Goal: Task Accomplishment & Management: Manage account settings

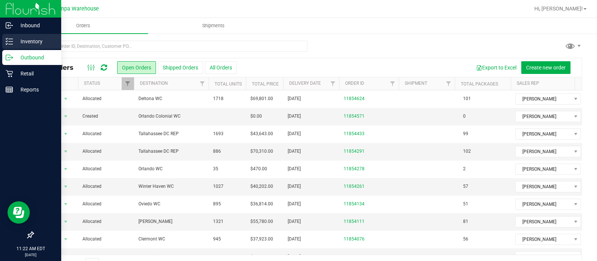
click at [29, 34] on div "Inventory" at bounding box center [31, 41] width 59 height 15
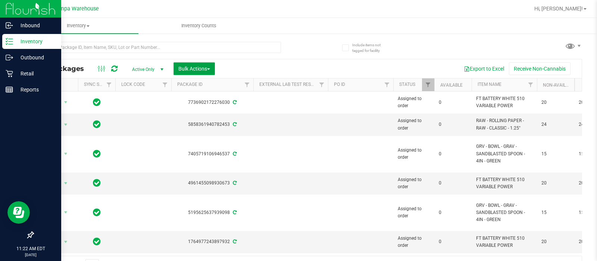
click at [207, 64] on button "Bulk Actions" at bounding box center [193, 68] width 41 height 13
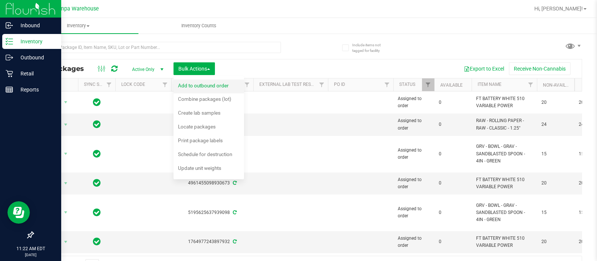
click at [209, 87] on span "Add to outbound order" at bounding box center [203, 85] width 51 height 6
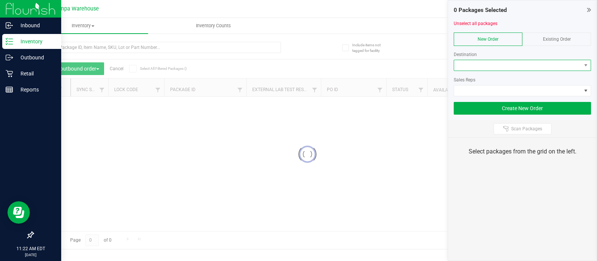
click at [479, 63] on span at bounding box center [517, 65] width 127 height 10
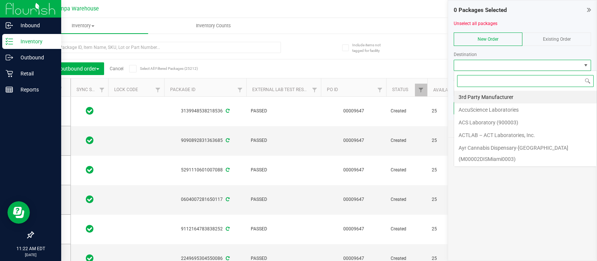
type input "2025-08-19"
type input "orl"
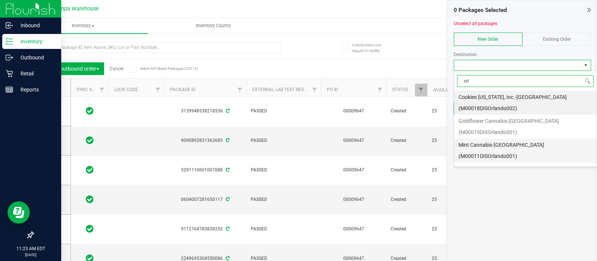
click at [470, 138] on li "Mint Cannabis-Orlando (M00011DISOrlando001)" at bounding box center [525, 150] width 142 height 24
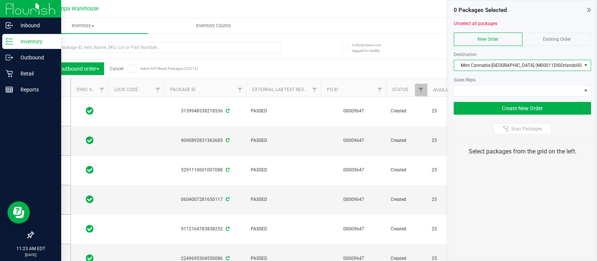
click at [511, 72] on div at bounding box center [522, 74] width 137 height 6
click at [507, 66] on span "Mint Cannabis-Orlando (M00011DISOrlando001)" at bounding box center [517, 65] width 127 height 10
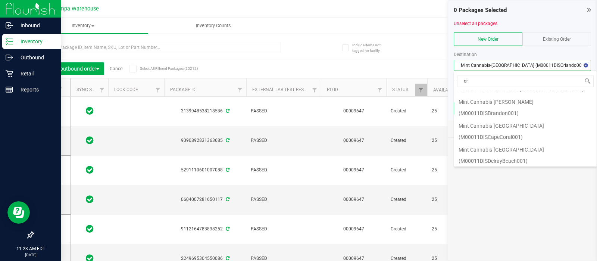
type input "orl"
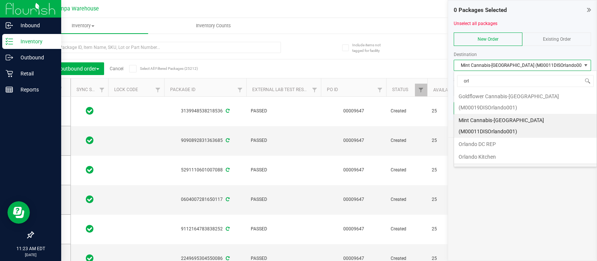
click at [474, 163] on li "Orlando WC" at bounding box center [525, 169] width 142 height 13
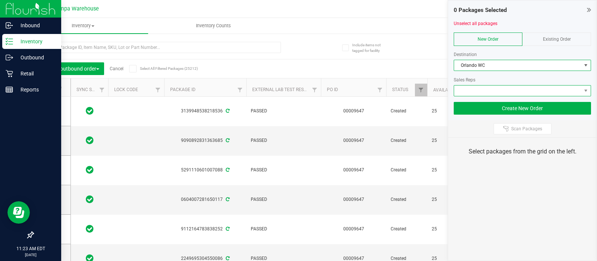
click at [466, 94] on span at bounding box center [517, 90] width 127 height 10
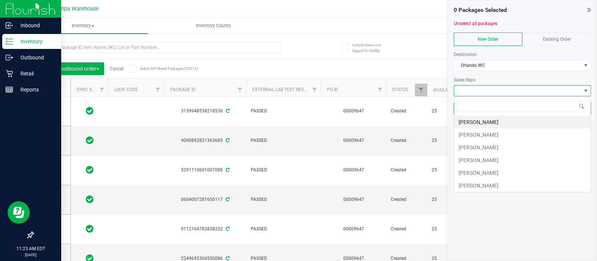
scroll to position [11, 137]
click at [470, 188] on li "Gino Magnotta" at bounding box center [522, 185] width 137 height 13
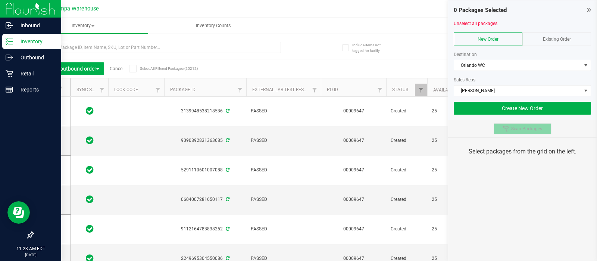
click at [513, 127] on span "Scan Packages" at bounding box center [526, 129] width 31 height 6
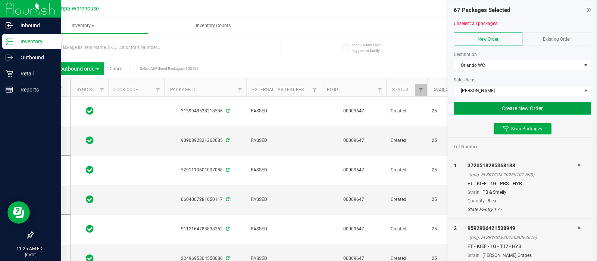
click at [501, 110] on button "Create New Order" at bounding box center [522, 108] width 137 height 13
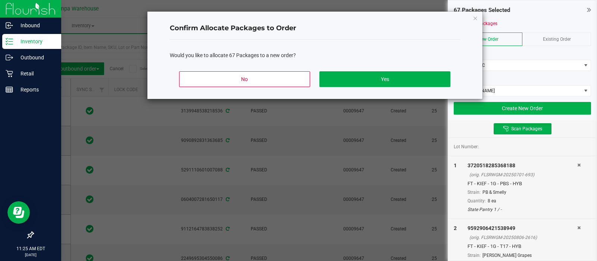
click at [410, 87] on div "No Yes" at bounding box center [315, 82] width 290 height 34
click at [399, 82] on button "Yes" at bounding box center [384, 79] width 131 height 16
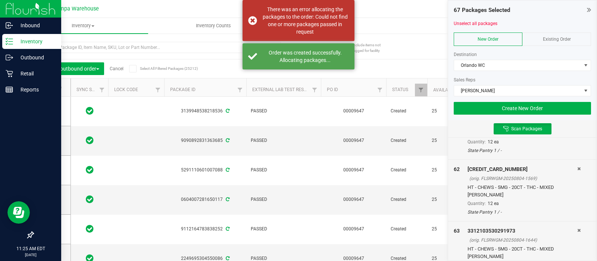
scroll to position [4142, 0]
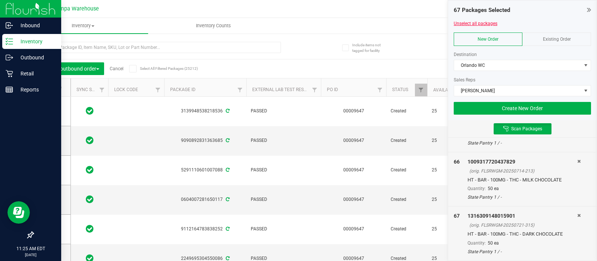
click at [469, 25] on link "Unselect all packages" at bounding box center [476, 23] width 44 height 5
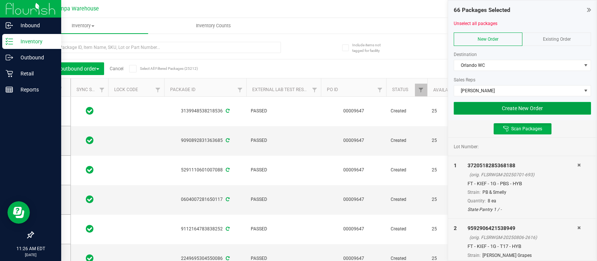
click at [500, 109] on button "Create New Order" at bounding box center [522, 108] width 137 height 13
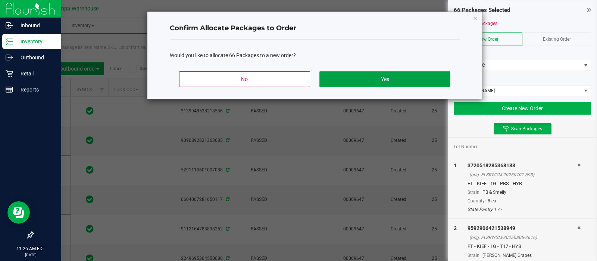
click at [435, 80] on button "Yes" at bounding box center [384, 79] width 131 height 16
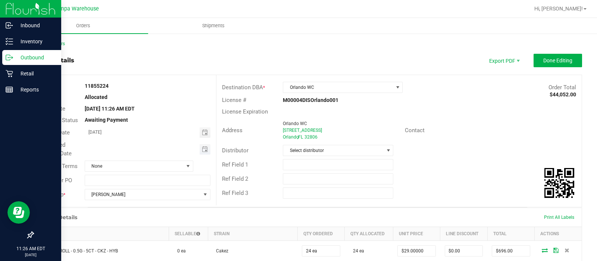
click at [206, 145] on span "Toggle calendar" at bounding box center [205, 149] width 11 height 10
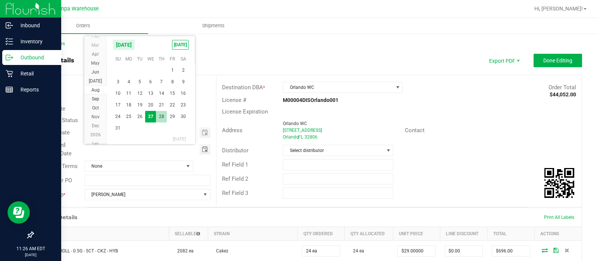
click at [162, 118] on span "28" at bounding box center [161, 117] width 11 height 12
type input "08/28/2025"
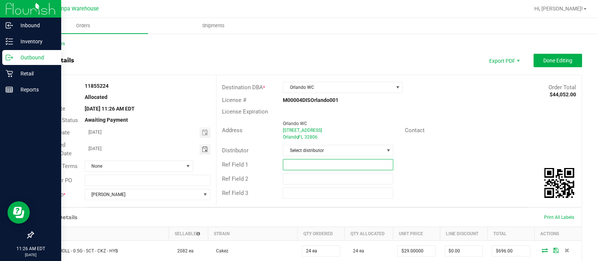
click at [321, 169] on input "text" at bounding box center [338, 164] width 110 height 11
type input "ORL WC"
click at [291, 177] on input "text" at bounding box center [338, 178] width 110 height 11
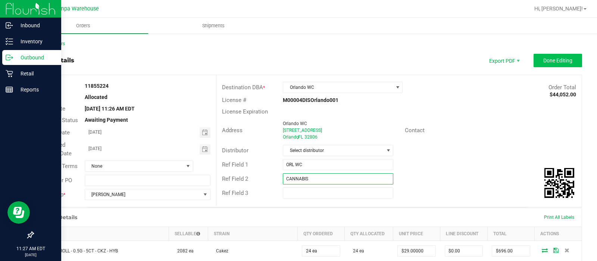
type input "CANNABIS"
click at [553, 57] on span "Done Editing" at bounding box center [557, 60] width 29 height 6
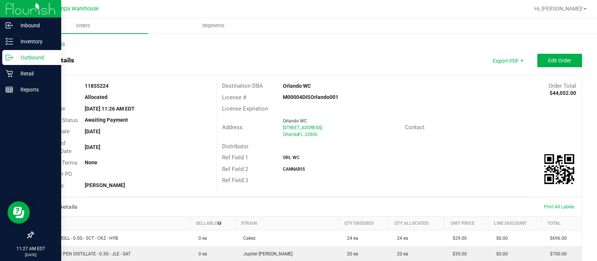
click at [48, 41] on link "Back to Orders" at bounding box center [49, 43] width 32 height 5
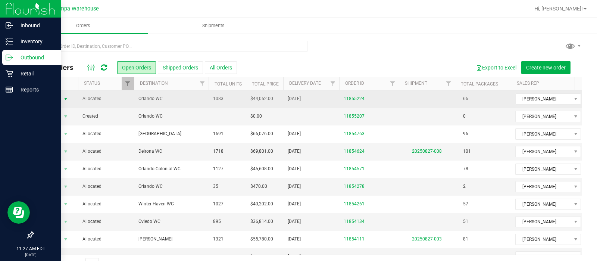
click at [66, 96] on span "select" at bounding box center [66, 99] width 6 height 6
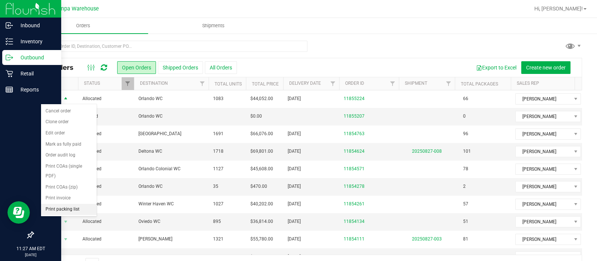
click at [60, 204] on li "Print packing list" at bounding box center [69, 209] width 56 height 11
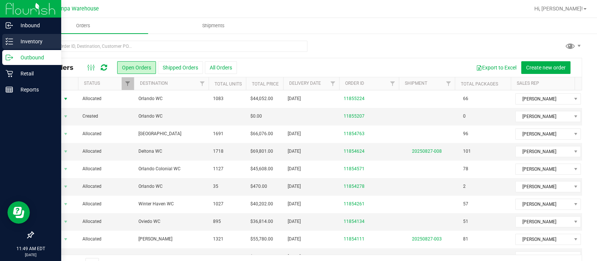
click at [8, 44] on icon at bounding box center [9, 41] width 7 height 7
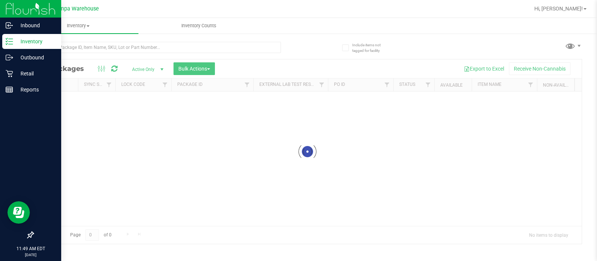
click at [222, 66] on div at bounding box center [307, 151] width 548 height 184
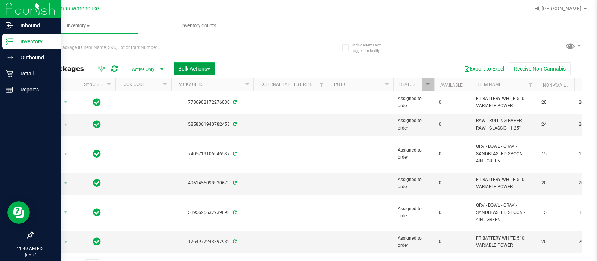
click at [202, 69] on span "Bulk Actions" at bounding box center [194, 69] width 32 height 6
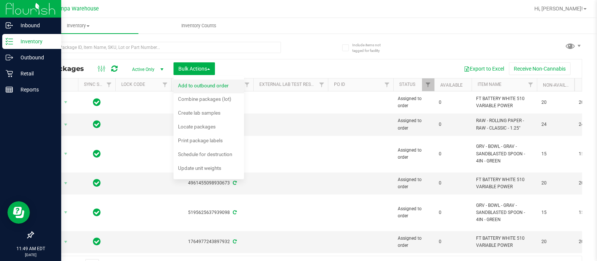
click at [200, 92] on div "Add to outbound order" at bounding box center [208, 87] width 61 height 12
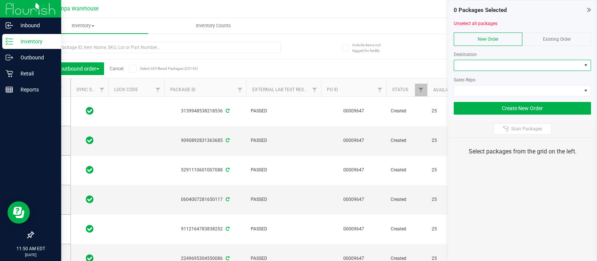
click at [502, 61] on span at bounding box center [517, 65] width 127 height 10
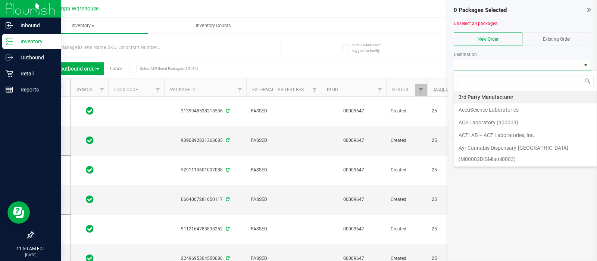
scroll to position [11, 137]
type input "w"
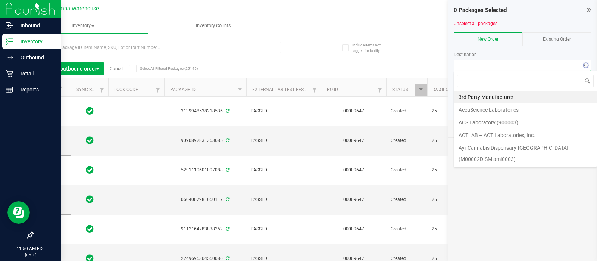
type input "w"
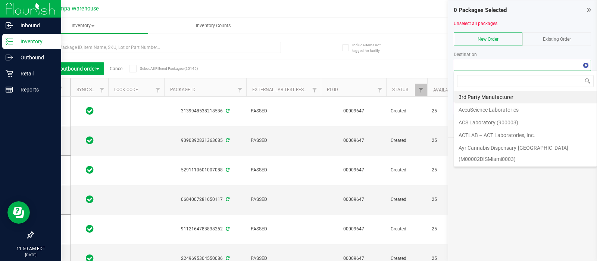
type input "w"
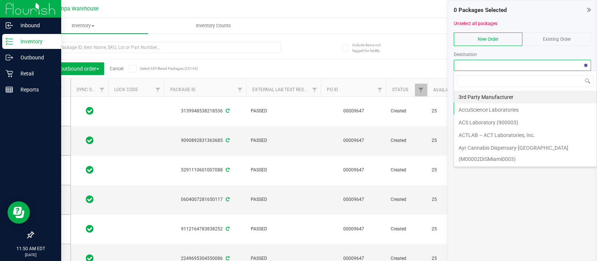
type input "w"
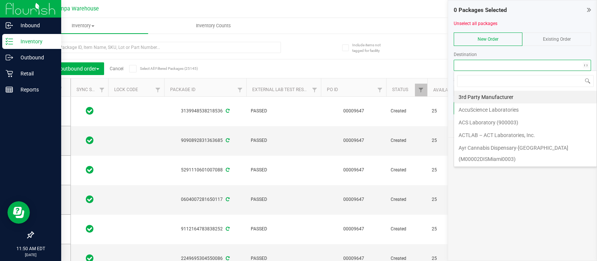
type input "w"
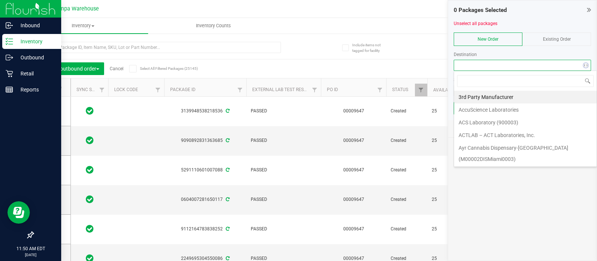
type input "w"
type input "lar"
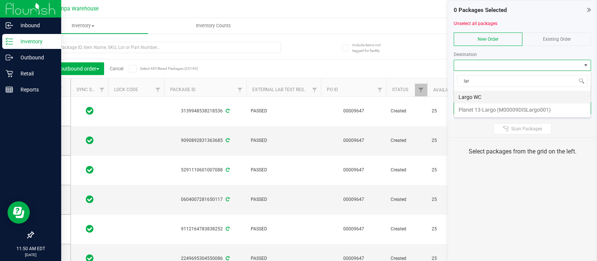
click at [467, 98] on li "Largo WC" at bounding box center [522, 97] width 137 height 13
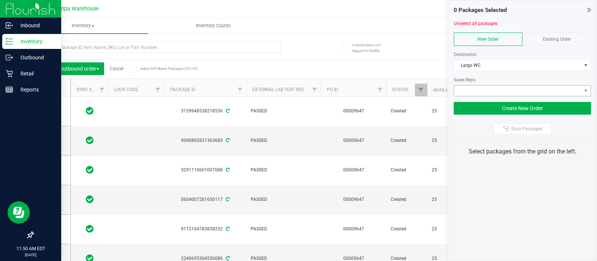
click at [453, 92] on div "0 Packages Selected Unselect all packages New Order Existing Order Destination …" at bounding box center [522, 60] width 148 height 120
click at [465, 93] on span at bounding box center [517, 90] width 127 height 10
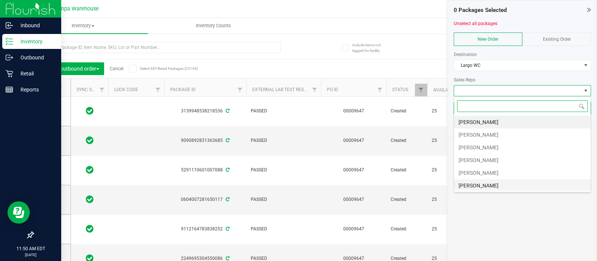
click at [473, 182] on li "Gino Magnotta" at bounding box center [522, 185] width 137 height 13
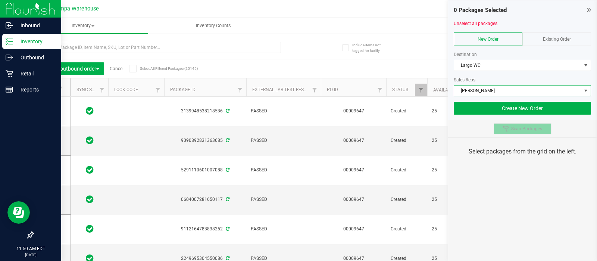
click at [501, 129] on button "Scan Packages" at bounding box center [522, 128] width 58 height 11
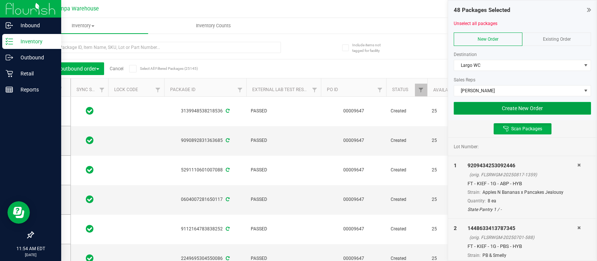
click at [492, 111] on button "Create New Order" at bounding box center [522, 108] width 137 height 13
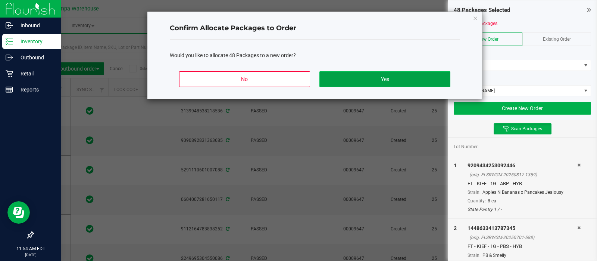
click at [437, 79] on button "Yes" at bounding box center [384, 79] width 131 height 16
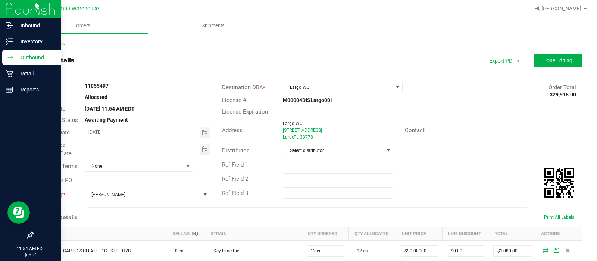
click at [40, 42] on link "Back to Orders" at bounding box center [49, 43] width 32 height 5
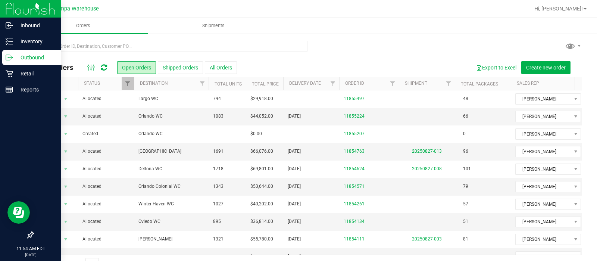
click at [410, 51] on div at bounding box center [307, 49] width 549 height 17
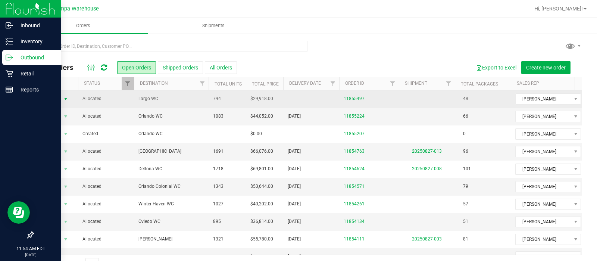
click at [52, 98] on span "Action" at bounding box center [51, 99] width 20 height 10
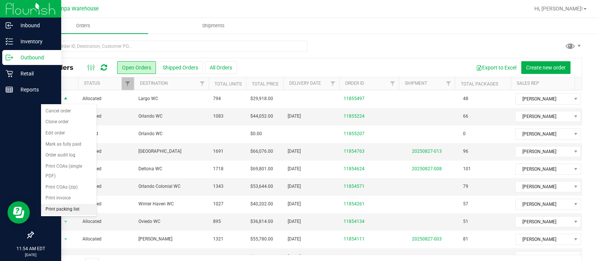
click at [54, 208] on li "Print packing list" at bounding box center [69, 209] width 56 height 11
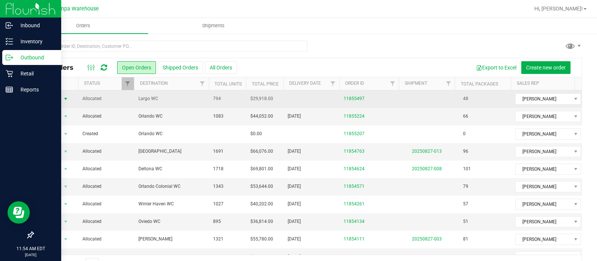
click at [56, 96] on span "Action" at bounding box center [51, 99] width 20 height 10
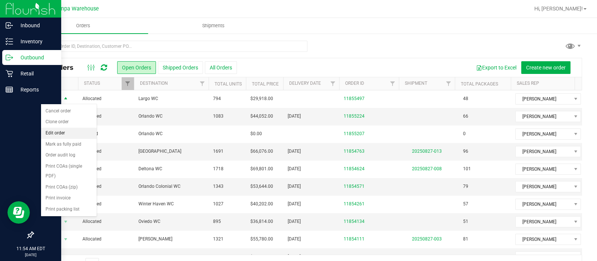
click at [56, 128] on li "Edit order" at bounding box center [69, 133] width 56 height 11
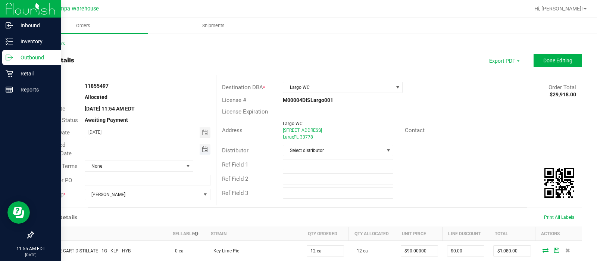
click at [202, 150] on span "Toggle calendar" at bounding box center [205, 149] width 6 height 6
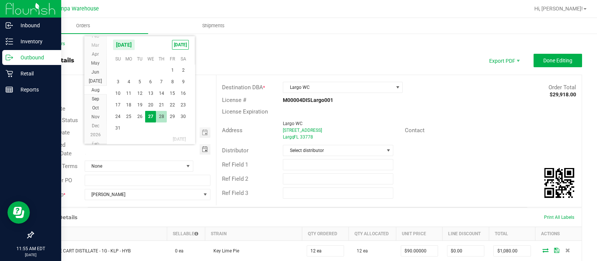
click at [162, 117] on span "28" at bounding box center [161, 117] width 11 height 12
type input "08/28/2025"
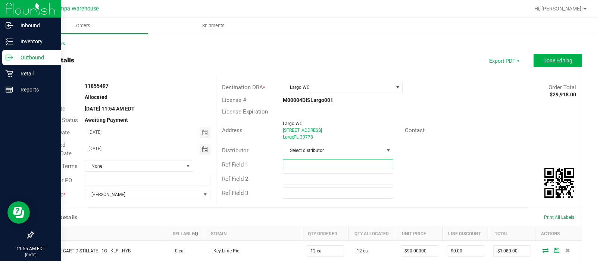
click at [321, 163] on input "text" at bounding box center [338, 164] width 110 height 11
type input "LAR WC"
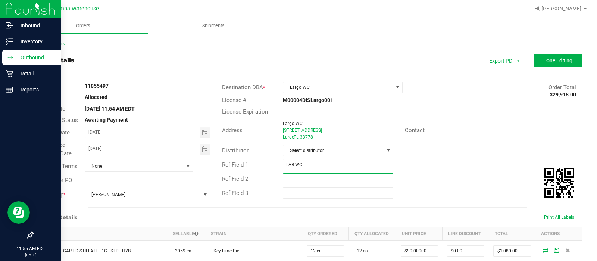
click at [301, 179] on input "text" at bounding box center [338, 178] width 110 height 11
type input "CANNABIS"
click at [550, 58] on span "Done Editing" at bounding box center [557, 60] width 29 height 6
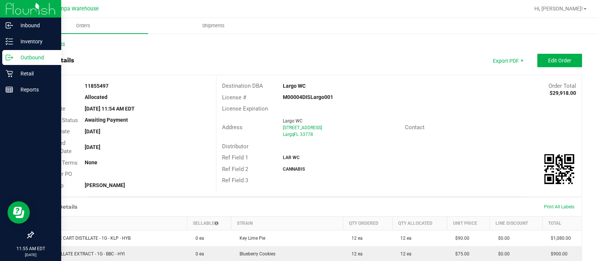
click at [65, 46] on link "Back to Orders" at bounding box center [49, 43] width 32 height 5
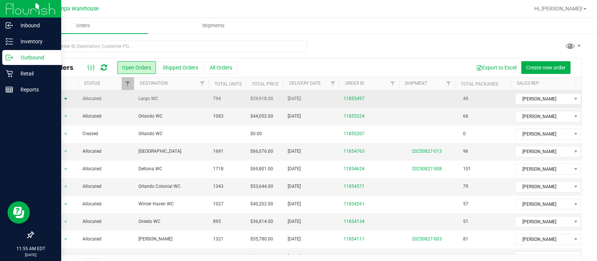
click at [53, 101] on span "Action" at bounding box center [51, 99] width 20 height 10
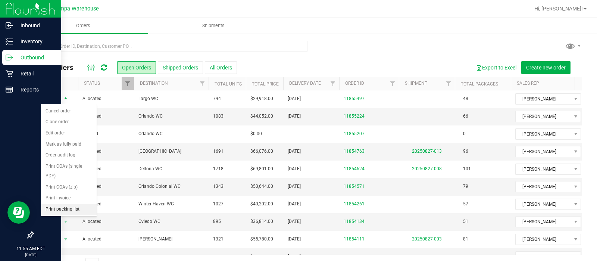
click at [54, 208] on li "Print packing list" at bounding box center [69, 209] width 56 height 11
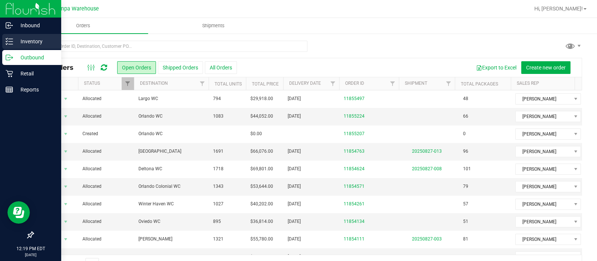
click at [9, 41] on icon at bounding box center [9, 41] width 7 height 7
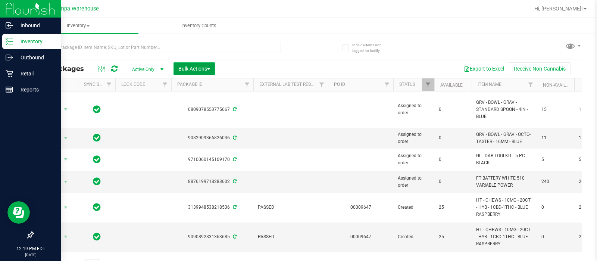
click at [199, 64] on button "Bulk Actions" at bounding box center [193, 68] width 41 height 13
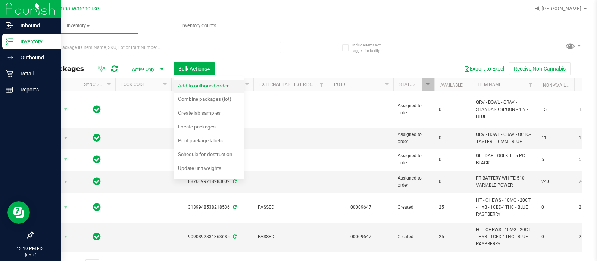
click at [208, 81] on div "Add to outbound order" at bounding box center [208, 87] width 61 height 12
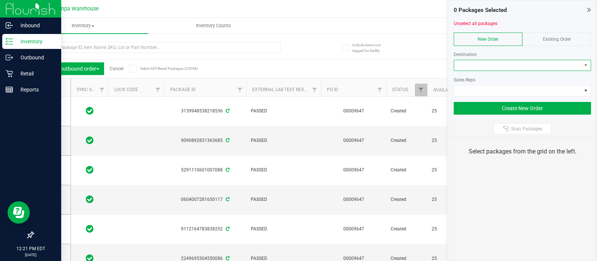
click at [476, 62] on span at bounding box center [517, 65] width 127 height 10
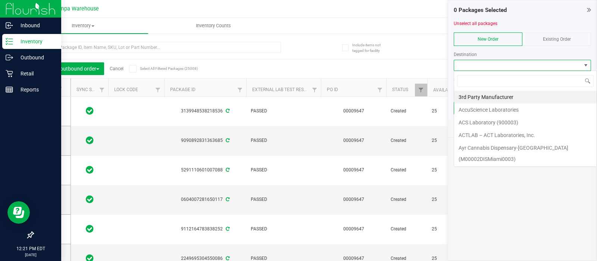
scroll to position [11, 137]
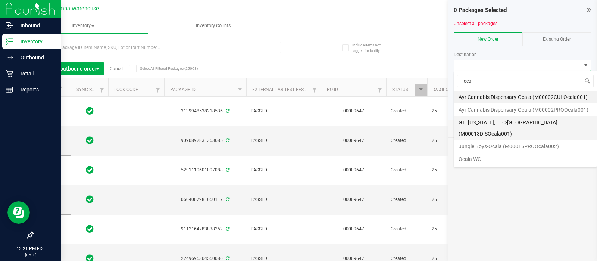
type input "ocal"
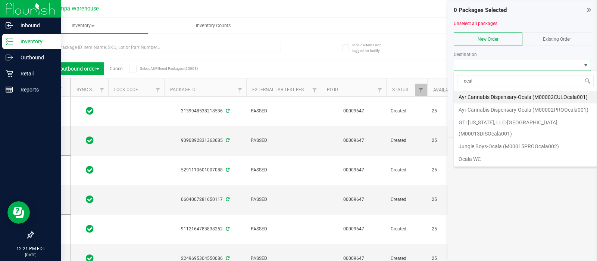
scroll to position [23, 0]
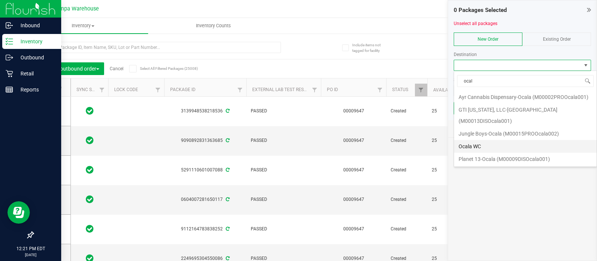
click at [486, 144] on li "Ocala WC" at bounding box center [525, 146] width 142 height 13
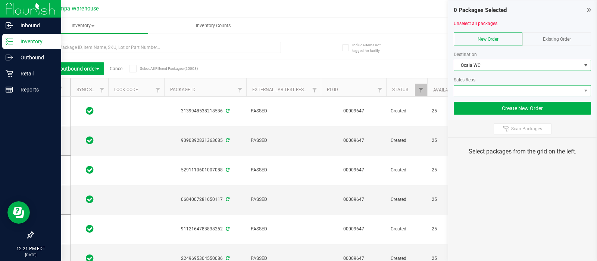
click at [470, 88] on span at bounding box center [517, 90] width 127 height 10
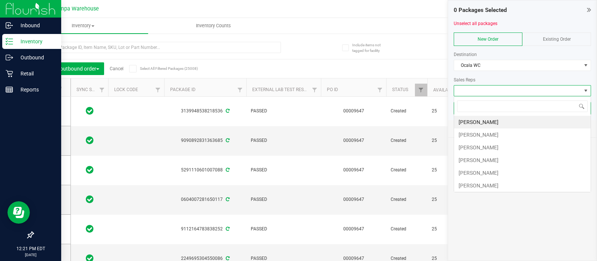
scroll to position [11, 137]
click at [470, 187] on li "Gino Magnotta" at bounding box center [522, 185] width 137 height 13
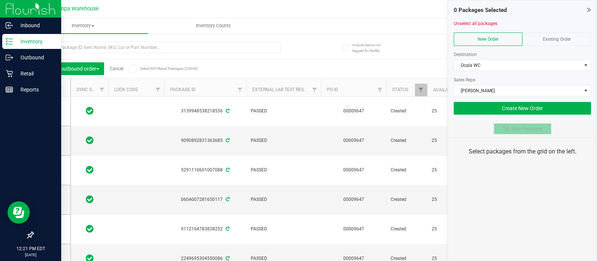
click at [515, 123] on button "Scan Packages" at bounding box center [522, 128] width 58 height 11
drag, startPoint x: 515, startPoint y: 123, endPoint x: 406, endPoint y: 23, distance: 147.6
click at [406, 23] on ul "Inventory All packages All inventory Waste log Create inventory Inventory Counts" at bounding box center [316, 26] width 597 height 16
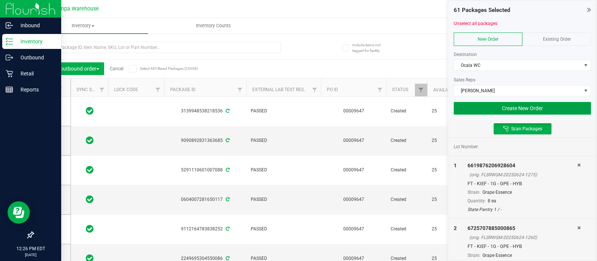
click at [510, 109] on button "Create New Order" at bounding box center [522, 108] width 137 height 13
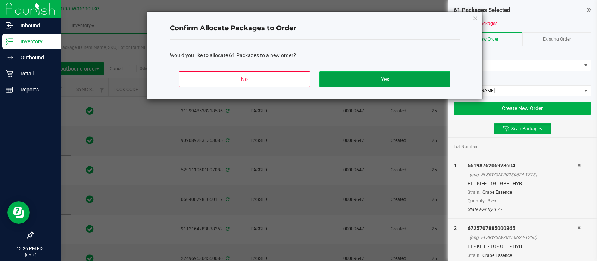
click at [420, 77] on button "Yes" at bounding box center [384, 79] width 131 height 16
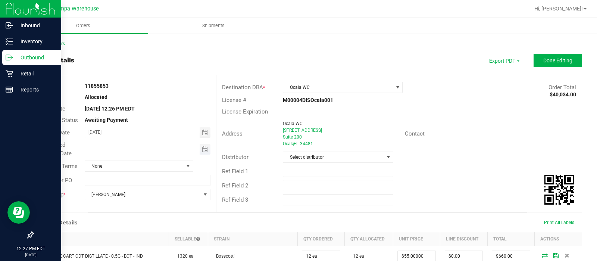
click at [201, 144] on span "Toggle calendar" at bounding box center [205, 149] width 11 height 10
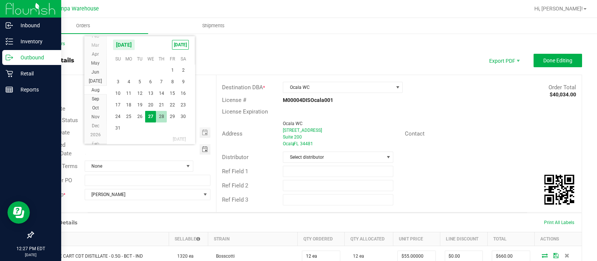
click at [158, 119] on span "28" at bounding box center [161, 117] width 11 height 12
type input "08/28/2025"
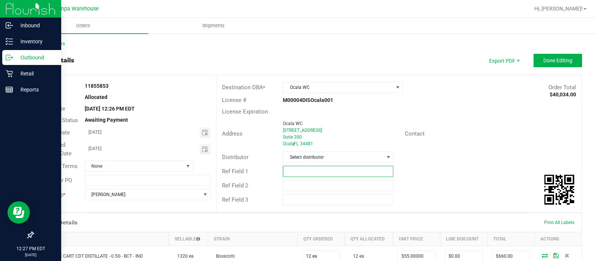
click at [298, 170] on input "text" at bounding box center [338, 171] width 110 height 11
type input "OCA WC"
click at [292, 180] on input "text" at bounding box center [338, 185] width 110 height 11
type input "CANNABIS"
click at [538, 68] on outbound-order-header "Order details Export PDF Done Editing Order # 11855853 Status Allocated Order D…" at bounding box center [307, 133] width 549 height 159
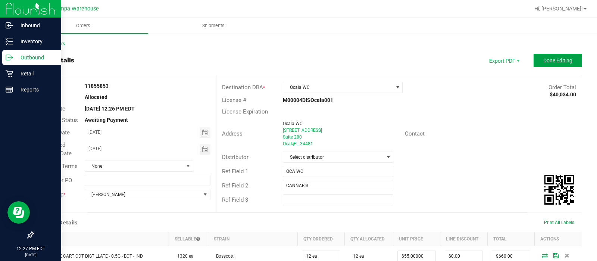
click at [537, 66] on button "Done Editing" at bounding box center [557, 60] width 48 height 13
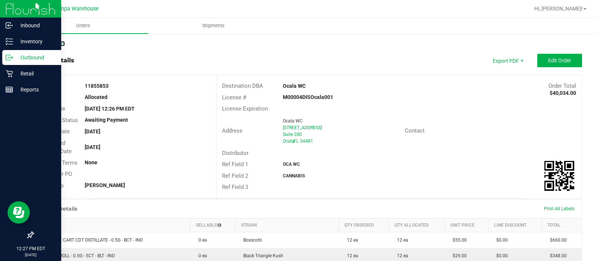
click at [58, 43] on link "Back to Orders" at bounding box center [49, 43] width 32 height 5
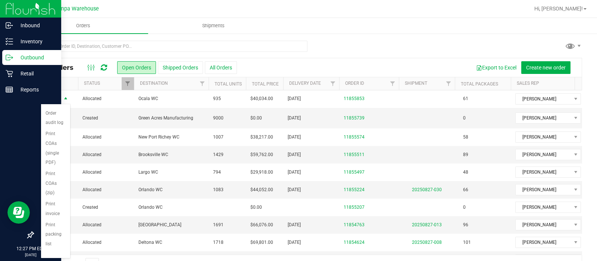
scroll to position [98, 0]
click at [55, 233] on li "Print packing list" at bounding box center [55, 234] width 29 height 30
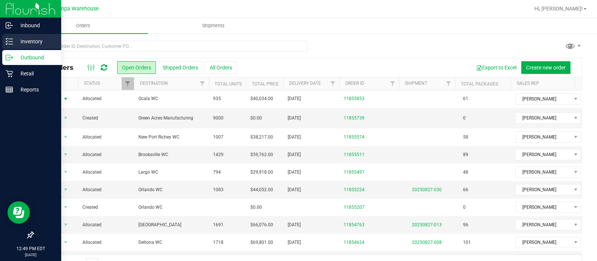
click at [3, 42] on div "Inventory" at bounding box center [31, 41] width 59 height 15
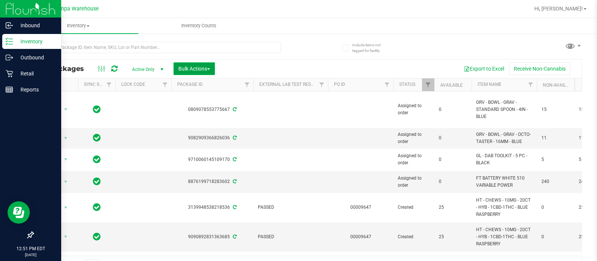
click at [195, 71] on button "Bulk Actions" at bounding box center [193, 68] width 41 height 13
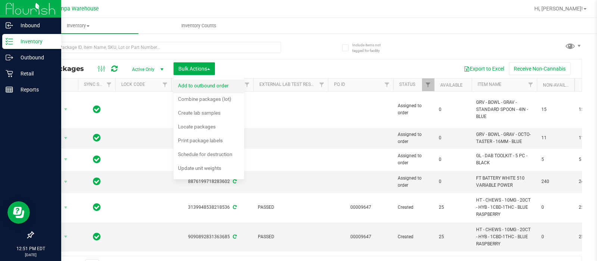
click at [197, 83] on span "Add to outbound order" at bounding box center [203, 85] width 51 height 6
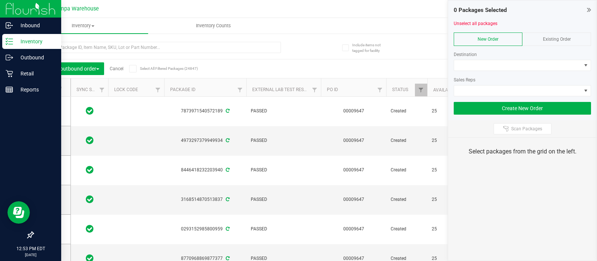
click at [459, 59] on div "Destination Sales Reps" at bounding box center [522, 71] width 137 height 51
click at [472, 66] on span at bounding box center [517, 65] width 127 height 10
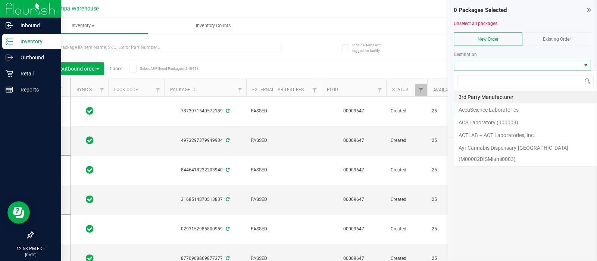
scroll to position [11, 137]
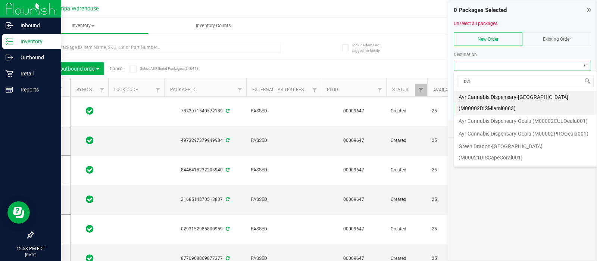
type input "pete"
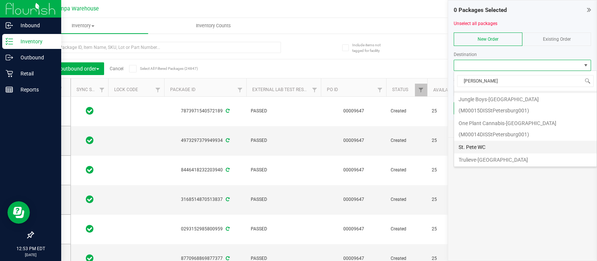
click at [491, 150] on li "St. Pete WC" at bounding box center [525, 147] width 142 height 13
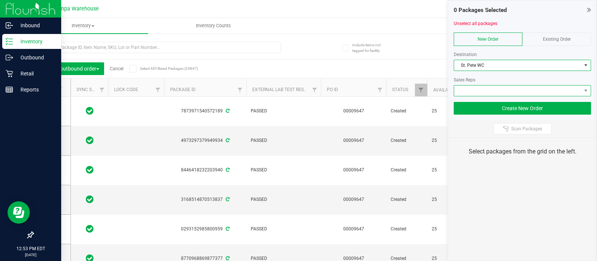
click at [471, 91] on span at bounding box center [517, 90] width 127 height 10
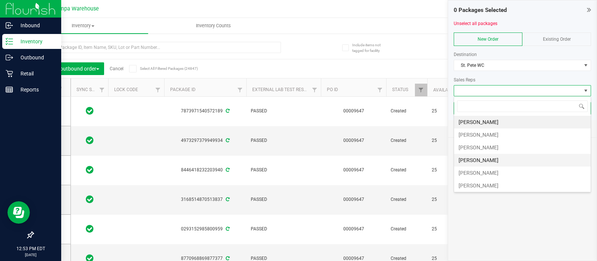
scroll to position [11, 137]
click at [473, 184] on li "Gino Magnotta" at bounding box center [522, 185] width 137 height 13
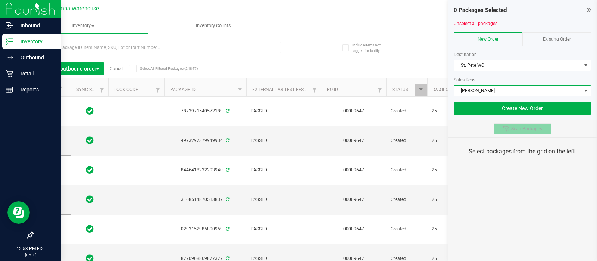
click at [518, 130] on span "Scan Packages" at bounding box center [526, 129] width 31 height 6
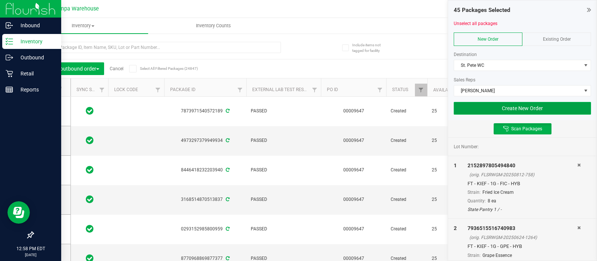
click at [468, 113] on button "Create New Order" at bounding box center [522, 108] width 137 height 13
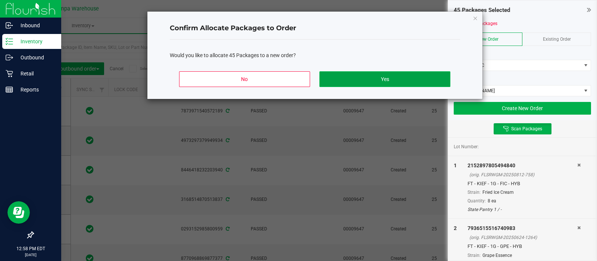
click at [397, 73] on button "Yes" at bounding box center [384, 79] width 131 height 16
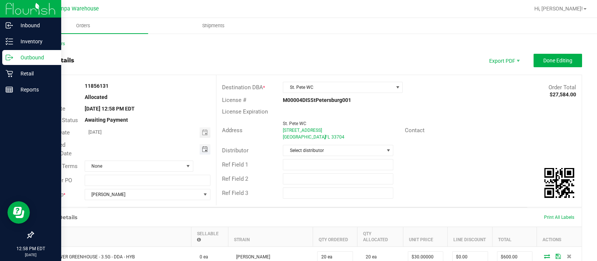
click at [202, 151] on span "Toggle calendar" at bounding box center [205, 149] width 6 height 6
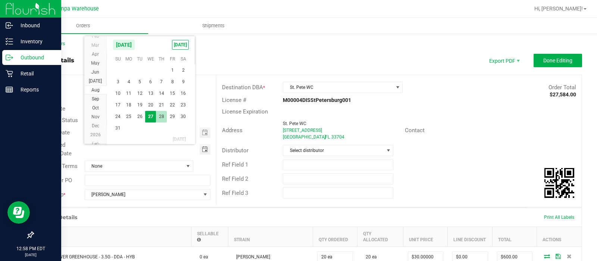
click at [160, 116] on span "28" at bounding box center [161, 117] width 11 height 12
type input "08/28/2025"
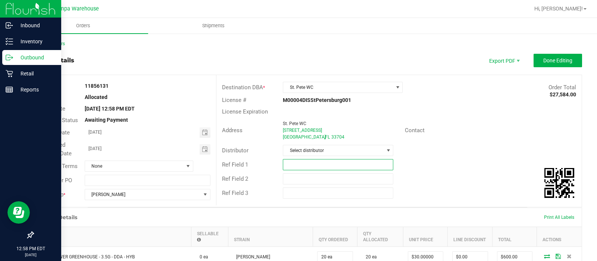
click at [296, 164] on input "text" at bounding box center [338, 164] width 110 height 11
type input "STP WC"
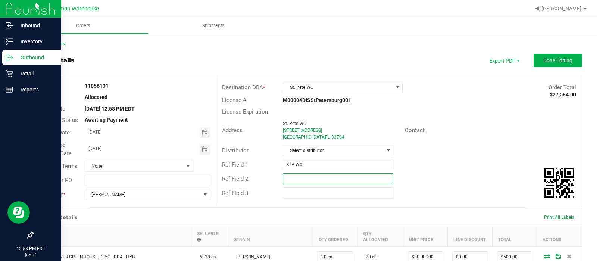
click at [301, 184] on input "text" at bounding box center [338, 178] width 110 height 11
type input "CANNABIS"
click at [543, 61] on span "Done Editing" at bounding box center [557, 60] width 29 height 6
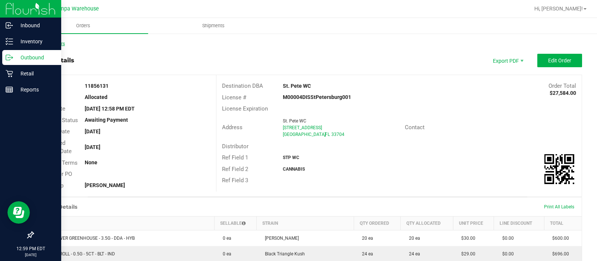
click at [46, 43] on link "Back to Orders" at bounding box center [49, 43] width 32 height 5
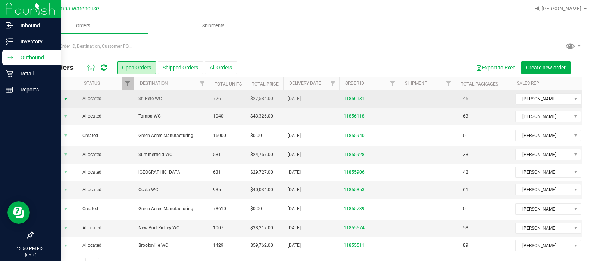
click at [50, 96] on span "Action" at bounding box center [51, 99] width 20 height 10
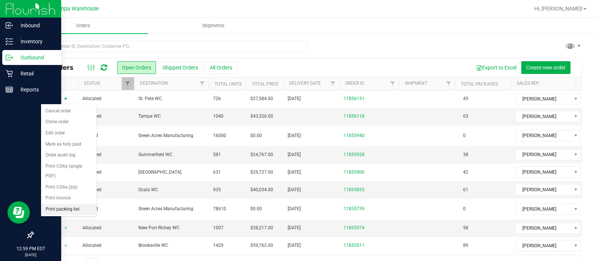
click at [56, 204] on li "Print packing list" at bounding box center [69, 209] width 56 height 11
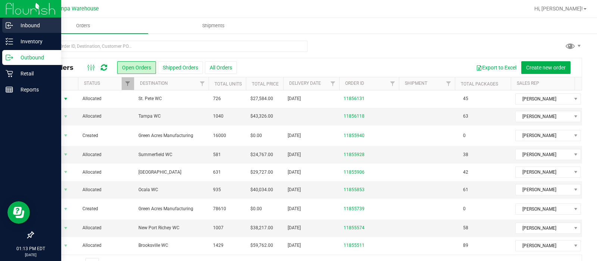
click at [29, 27] on p "Inbound" at bounding box center [35, 25] width 45 height 9
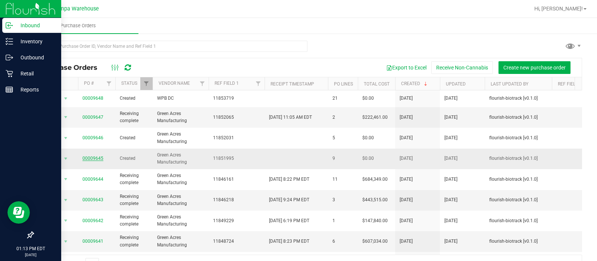
click at [85, 157] on link "00009645" at bounding box center [92, 158] width 21 height 5
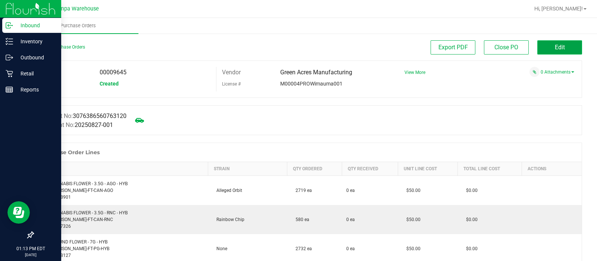
click at [541, 47] on button "Edit" at bounding box center [559, 47] width 45 height 14
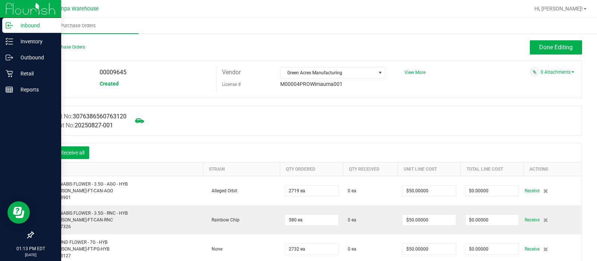
click at [44, 154] on icon at bounding box center [44, 153] width 7 height 7
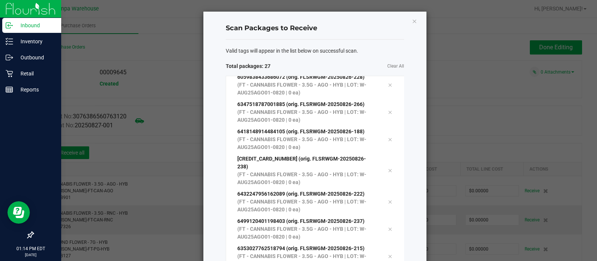
scroll to position [503, 0]
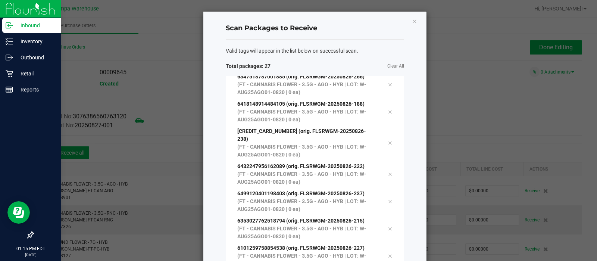
click at [334, 67] on span "Clear All" at bounding box center [359, 66] width 89 height 8
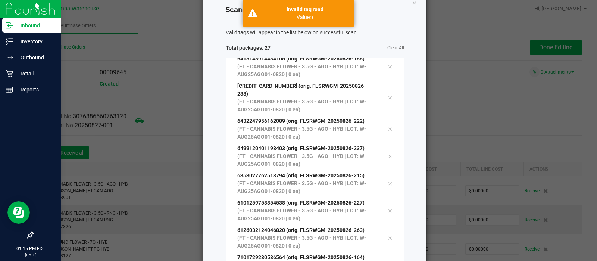
scroll to position [82, 0]
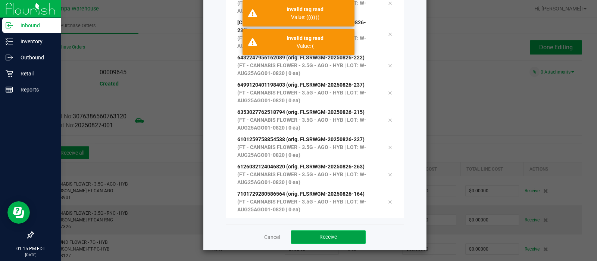
click at [342, 238] on button "Receive" at bounding box center [328, 236] width 75 height 13
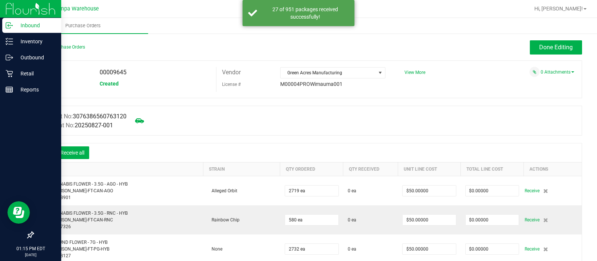
click at [45, 152] on icon at bounding box center [44, 153] width 7 height 7
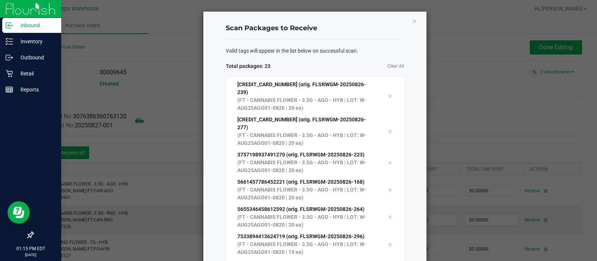
scroll to position [394, 0]
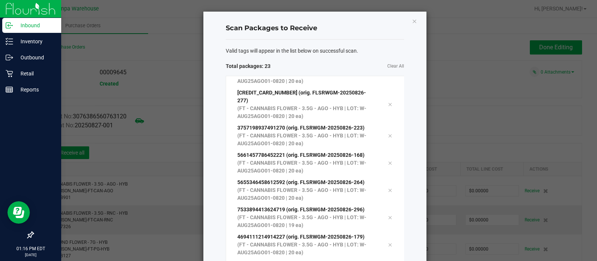
click at [326, 63] on span "Clear All" at bounding box center [359, 66] width 89 height 8
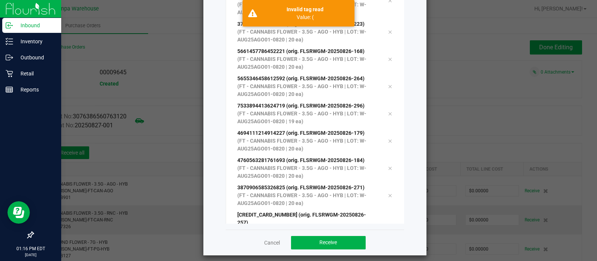
scroll to position [82, 0]
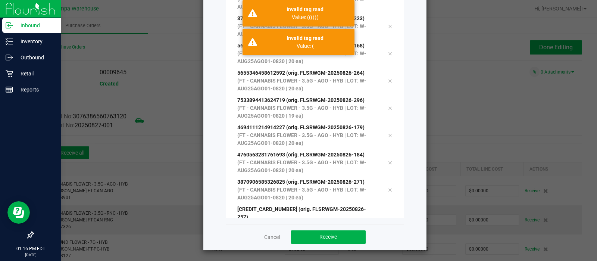
click at [317, 244] on div "Cancel Receive" at bounding box center [315, 237] width 178 height 26
click at [319, 238] on span "Receive" at bounding box center [328, 237] width 18 height 6
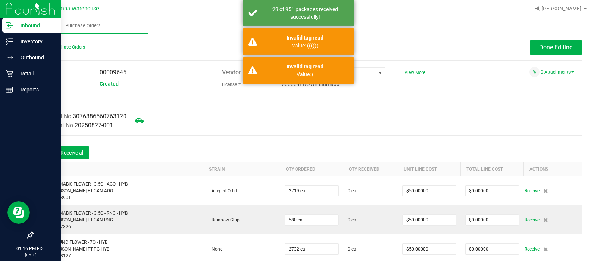
click at [44, 152] on icon at bounding box center [44, 153] width 7 height 7
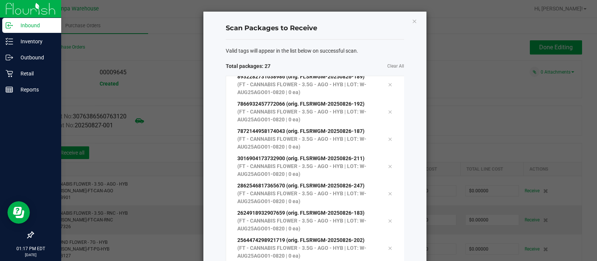
scroll to position [530, 0]
click at [334, 68] on span "Clear All" at bounding box center [359, 66] width 89 height 8
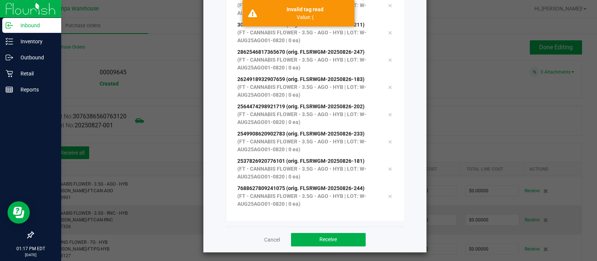
scroll to position [82, 0]
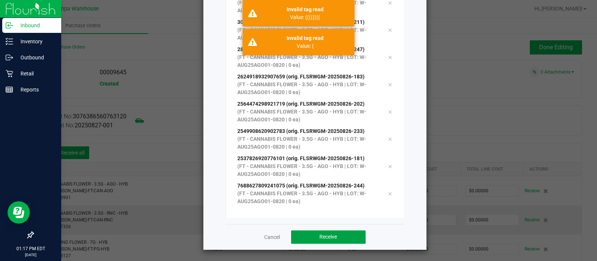
click at [314, 235] on button "Receive" at bounding box center [328, 236] width 75 height 13
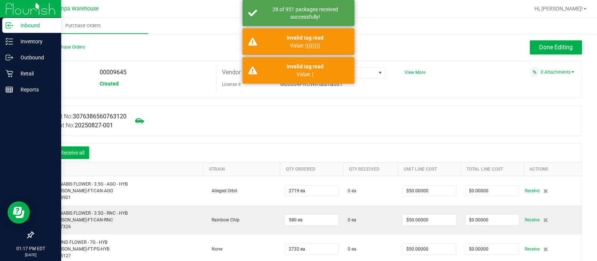
click at [47, 153] on icon at bounding box center [44, 153] width 7 height 7
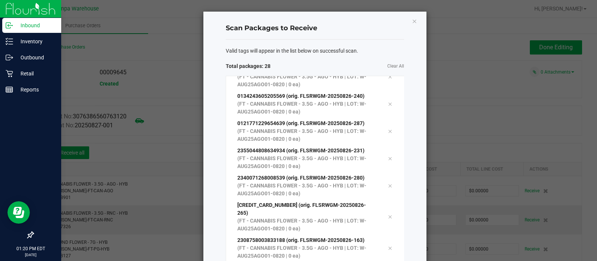
scroll to position [530, 0]
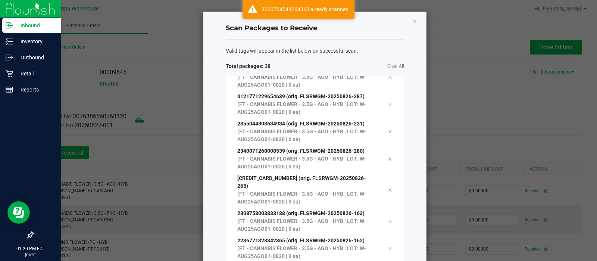
click at [305, 62] on span "Total packages: 28" at bounding box center [270, 66] width 89 height 8
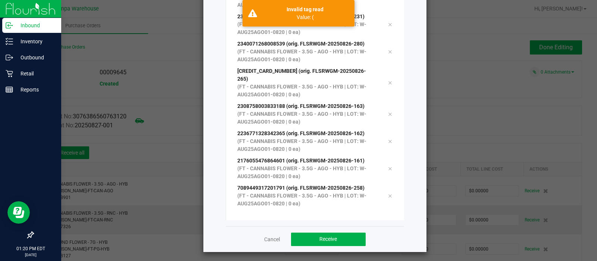
scroll to position [82, 0]
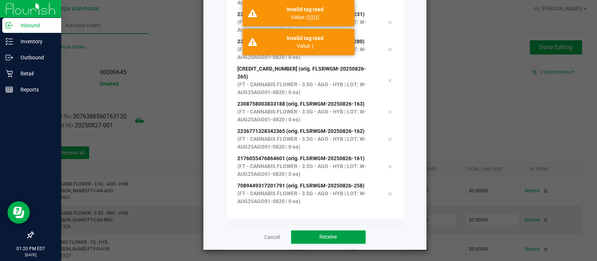
click at [310, 230] on button "Receive" at bounding box center [328, 236] width 75 height 13
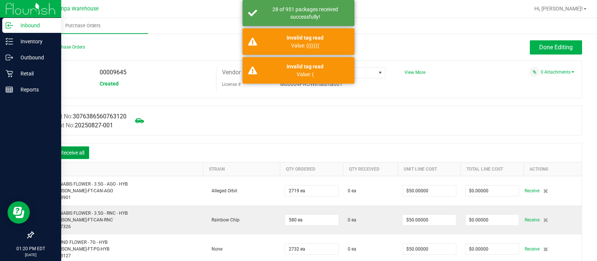
click at [80, 154] on button "Receive all" at bounding box center [73, 152] width 34 height 13
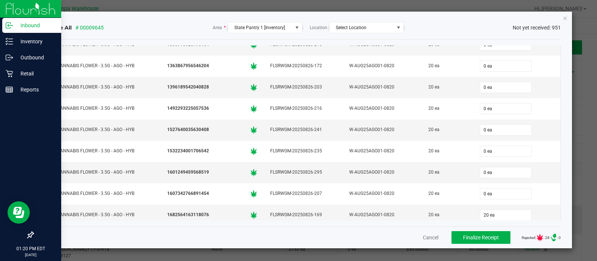
scroll to position [350, 0]
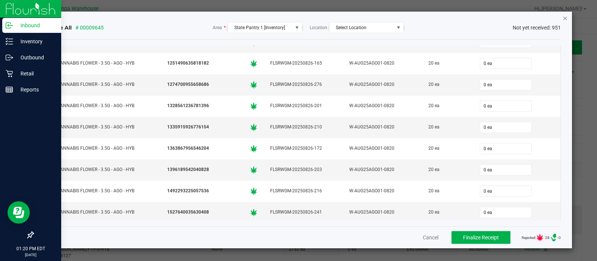
click at [566, 14] on icon "Close" at bounding box center [565, 17] width 5 height 9
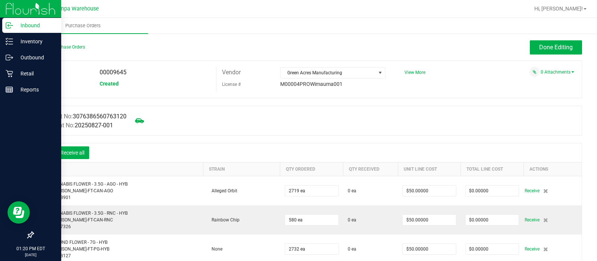
click at [45, 153] on icon at bounding box center [44, 153] width 7 height 7
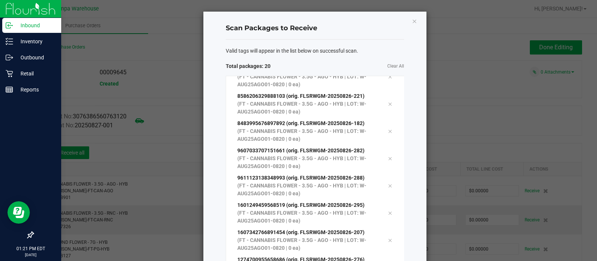
scroll to position [313, 0]
click at [360, 53] on div "Valid tags will appear in the list below on successful scan." at bounding box center [315, 51] width 178 height 8
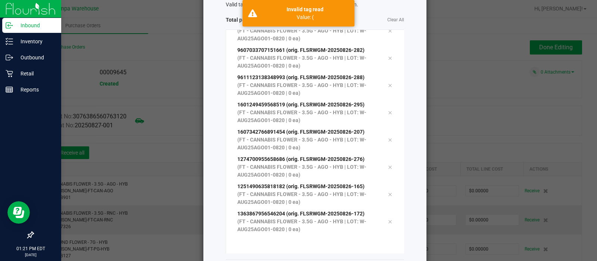
scroll to position [82, 0]
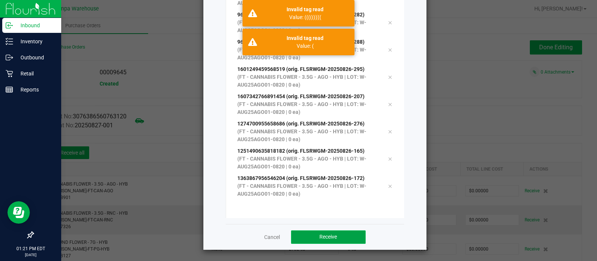
click at [321, 242] on button "Receive" at bounding box center [328, 236] width 75 height 13
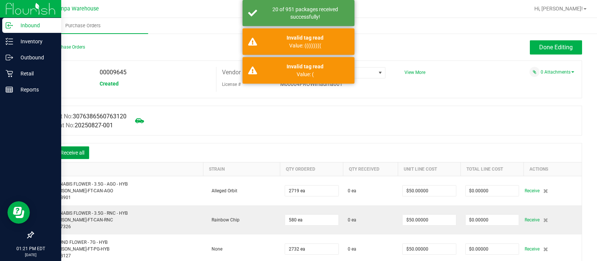
click at [73, 152] on button "Receive all" at bounding box center [73, 152] width 34 height 13
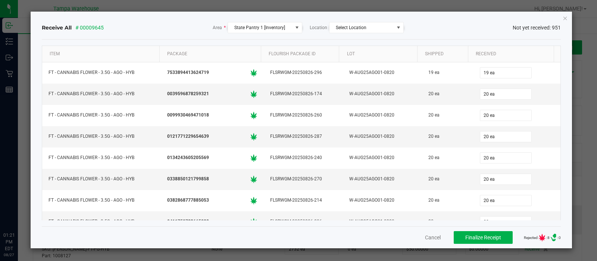
click at [565, 17] on icon "Close" at bounding box center [565, 17] width 5 height 9
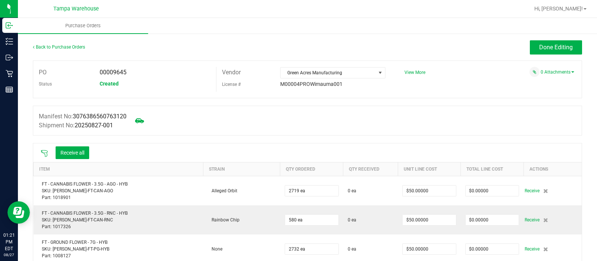
click at [44, 152] on icon at bounding box center [44, 153] width 7 height 7
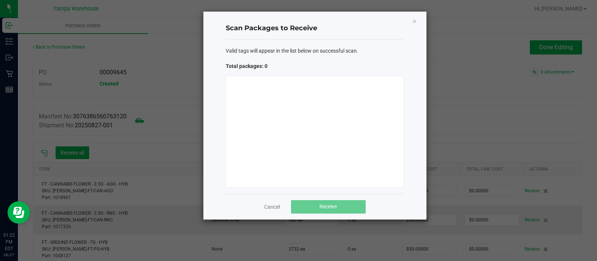
click at [380, 93] on div at bounding box center [315, 132] width 178 height 112
click at [295, 53] on span "Valid tags will appear in the list below on successful scan." at bounding box center [292, 51] width 132 height 8
drag, startPoint x: 295, startPoint y: 85, endPoint x: 295, endPoint y: 53, distance: 31.7
click at [295, 53] on span "Valid tags will appear in the list below on successful scan." at bounding box center [292, 51] width 132 height 8
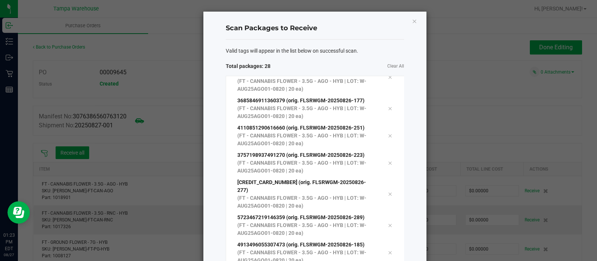
scroll to position [558, 0]
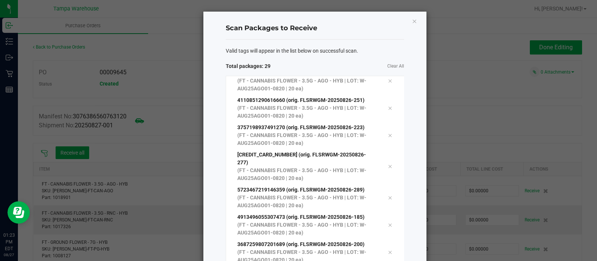
click at [360, 68] on span "Clear All" at bounding box center [359, 66] width 89 height 8
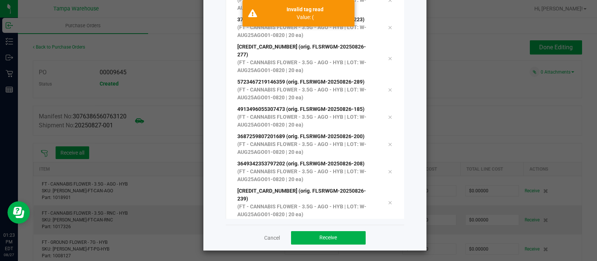
scroll to position [82, 0]
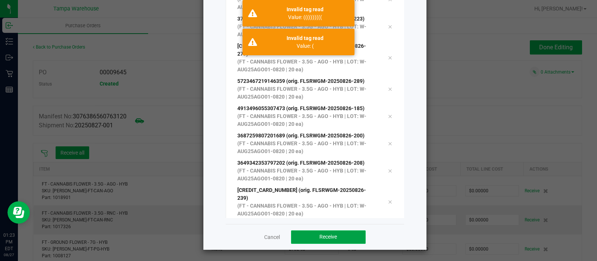
click at [313, 240] on button "Receive" at bounding box center [328, 236] width 75 height 13
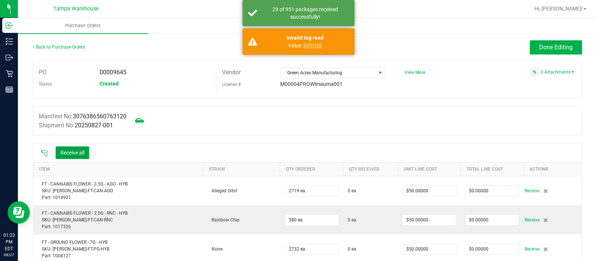
click at [63, 153] on button "Receive all" at bounding box center [73, 152] width 34 height 13
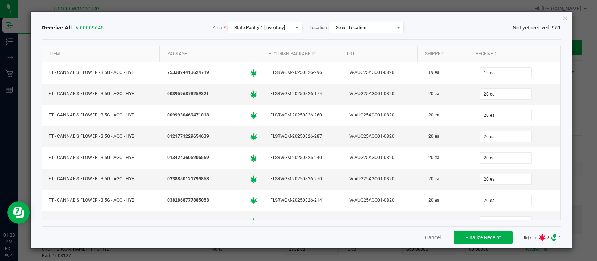
click at [569, 19] on div "Receive All # 00009645 Area * State Pantry 1 [Inventory] Location Select Locati…" at bounding box center [302, 130] width 542 height 236
click at [564, 19] on icon "Close" at bounding box center [565, 17] width 5 height 9
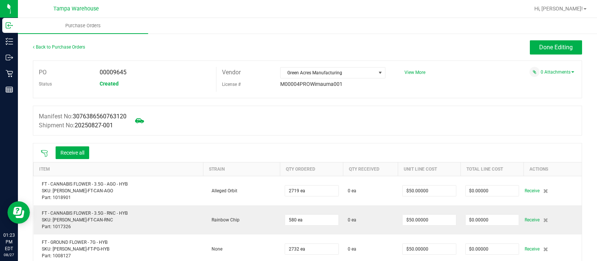
click at [42, 152] on icon at bounding box center [44, 153] width 7 height 7
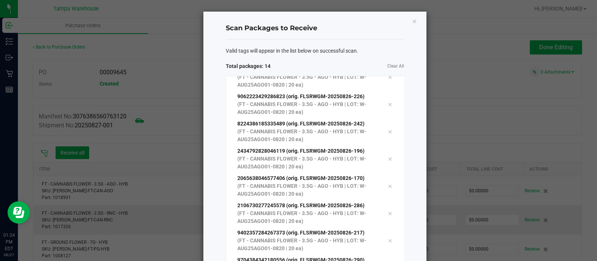
scroll to position [176, 0]
click at [345, 59] on div "Valid tags will appear in the list below on successful scan. Total packages: 15…" at bounding box center [315, 173] width 178 height 266
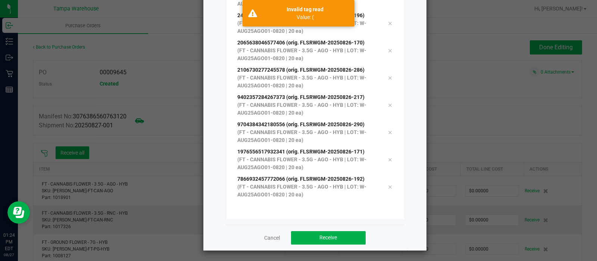
scroll to position [82, 0]
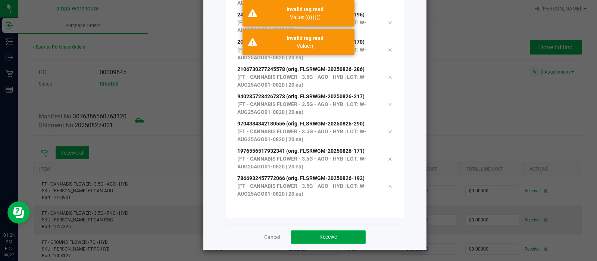
click at [324, 241] on button "Receive" at bounding box center [328, 236] width 75 height 13
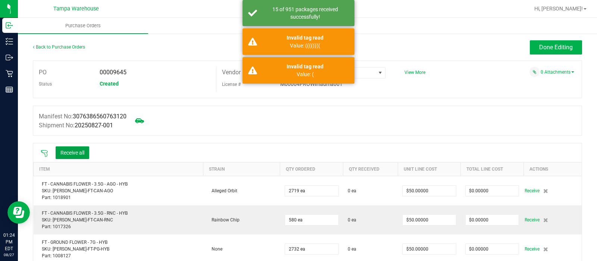
click at [73, 154] on button "Receive all" at bounding box center [73, 152] width 34 height 13
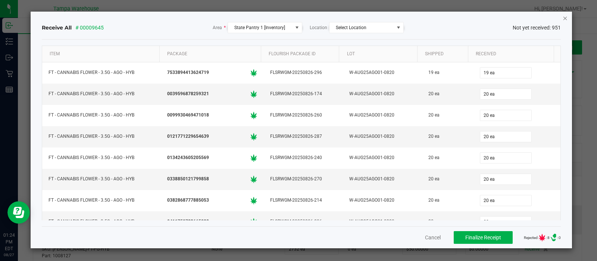
click at [565, 17] on icon "Close" at bounding box center [565, 17] width 5 height 9
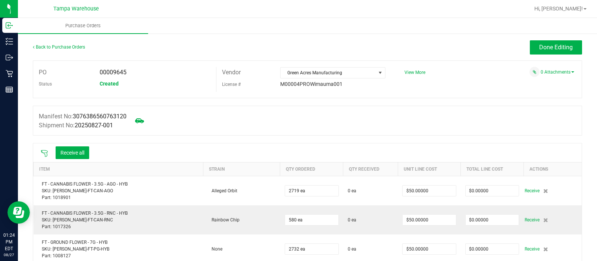
click at [46, 155] on icon at bounding box center [44, 153] width 7 height 7
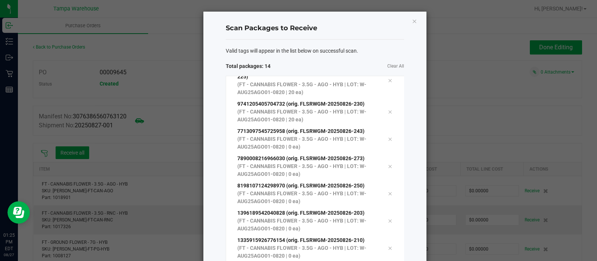
scroll to position [149, 0]
click at [341, 57] on div "Valid tags will appear in the list below on successful scan. Total packages: 14…" at bounding box center [315, 173] width 178 height 266
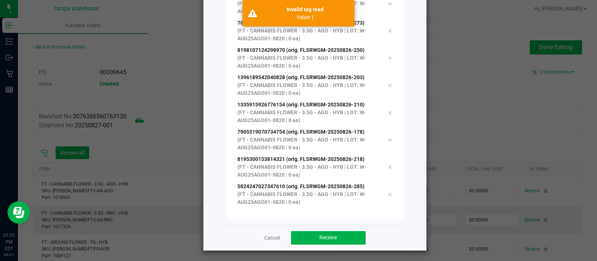
scroll to position [82, 0]
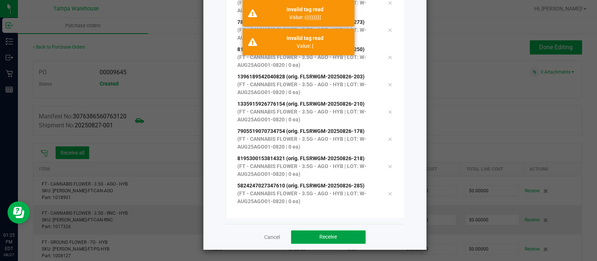
click at [330, 234] on span "Receive" at bounding box center [328, 237] width 18 height 6
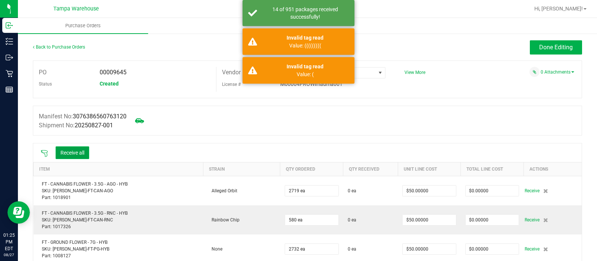
click at [76, 152] on button "Receive all" at bounding box center [73, 152] width 34 height 13
